Goal: Information Seeking & Learning: Learn about a topic

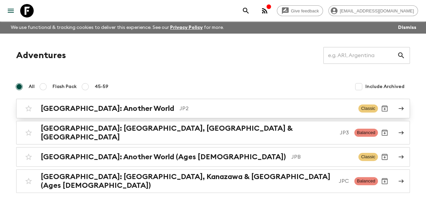
click at [58, 111] on h2 "[GEOGRAPHIC_DATA]: Another World" at bounding box center [107, 108] width 133 height 9
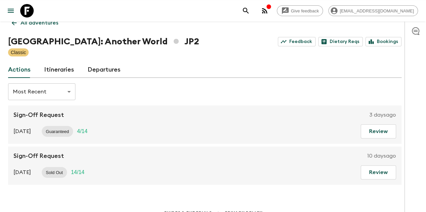
scroll to position [32, 0]
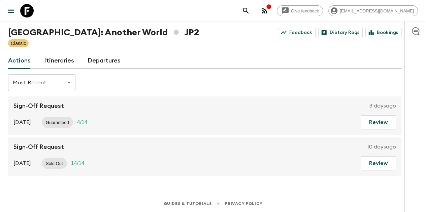
click at [69, 60] on link "Itineraries" at bounding box center [59, 61] width 30 height 16
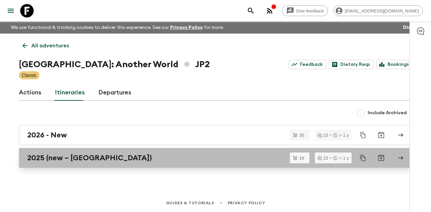
click at [72, 153] on link "2025 (new – [GEOGRAPHIC_DATA])" at bounding box center [215, 158] width 393 height 20
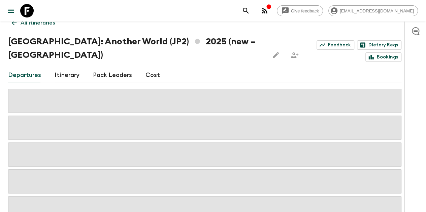
scroll to position [34, 0]
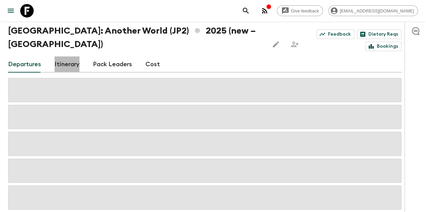
click at [71, 57] on link "Itinerary" at bounding box center [67, 65] width 25 height 16
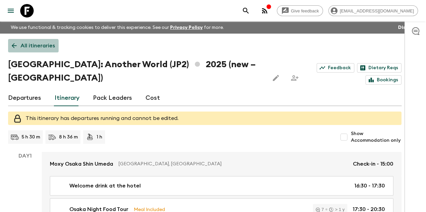
click at [22, 50] on link "All itineraries" at bounding box center [33, 45] width 51 height 13
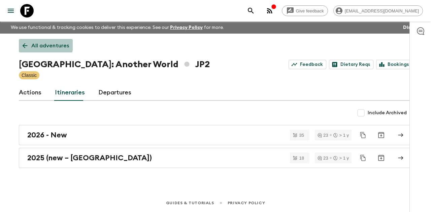
click at [20, 41] on link "All adventures" at bounding box center [46, 45] width 54 height 13
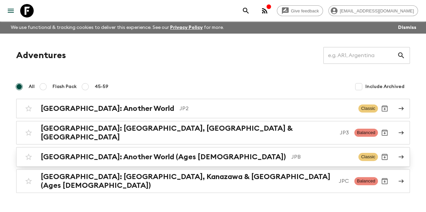
click at [73, 155] on h2 "[GEOGRAPHIC_DATA]: Another World (Ages [DEMOGRAPHIC_DATA])" at bounding box center [163, 157] width 245 height 9
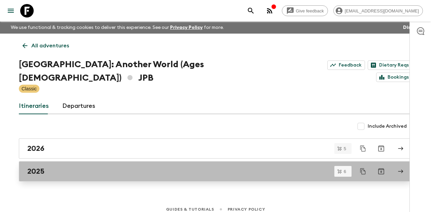
click at [79, 162] on link "2025" at bounding box center [215, 172] width 393 height 20
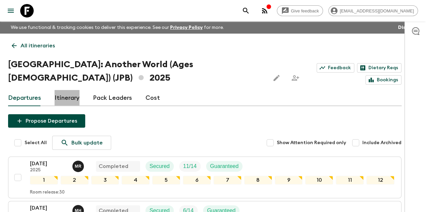
click at [70, 90] on link "Itinerary" at bounding box center [67, 98] width 25 height 16
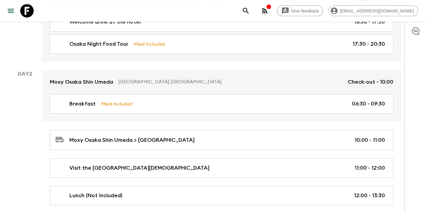
scroll to position [135, 0]
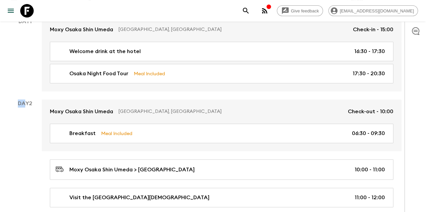
drag, startPoint x: 23, startPoint y: 91, endPoint x: 32, endPoint y: 92, distance: 8.5
click at [31, 100] on p "Day 2" at bounding box center [25, 104] width 34 height 8
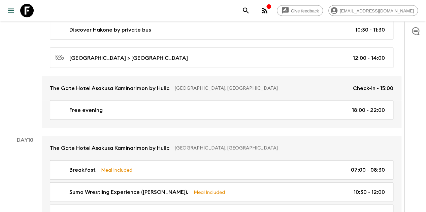
scroll to position [1987, 0]
